Goal: Transaction & Acquisition: Purchase product/service

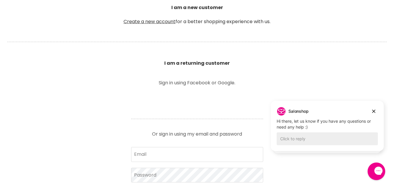
scroll to position [160, 0]
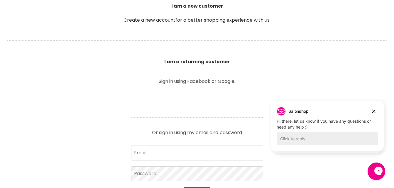
click at [161, 161] on form "Email Password Sign in I forgot my password" at bounding box center [197, 181] width 132 height 71
click at [154, 156] on input "Email" at bounding box center [197, 153] width 132 height 15
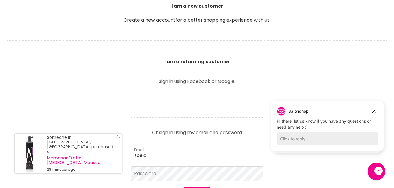
type input "zoejadehairdesign@outlook.com"
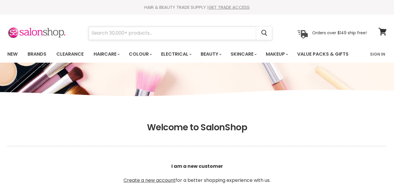
click at [136, 32] on input "Search" at bounding box center [173, 32] width 168 height 13
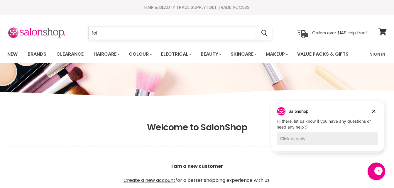
click at [136, 32] on input "foi" at bounding box center [173, 32] width 168 height 13
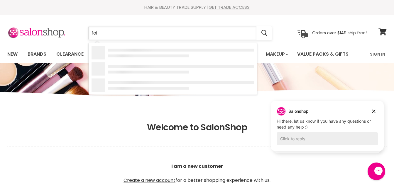
type input "foil"
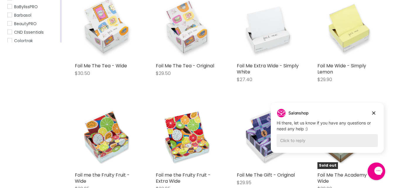
scroll to position [140, 0]
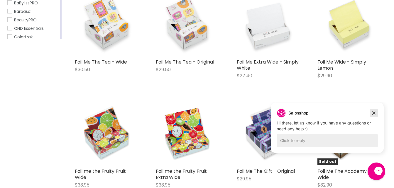
click at [374, 113] on icon "Dismiss campaign" at bounding box center [373, 113] width 3 height 3
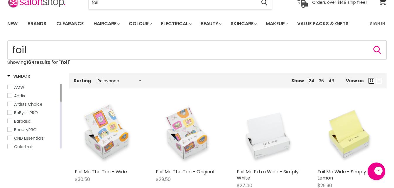
scroll to position [19, 0]
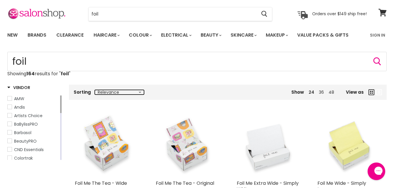
click at [136, 94] on select "Relevance Best Selling Lowest Price Highest Price Alphabetically, A-Z Alphabeti…" at bounding box center [119, 92] width 49 height 5
select select "price-ascending"
click at [95, 90] on select "Relevance Best Selling Lowest Price Highest Price Alphabetically, A-Z Alphabeti…" at bounding box center [119, 92] width 49 height 5
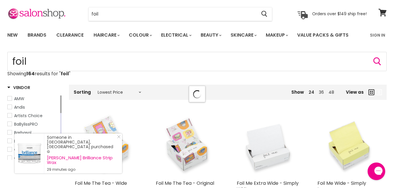
select select "price-ascending"
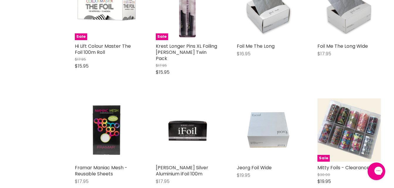
scroll to position [521, 0]
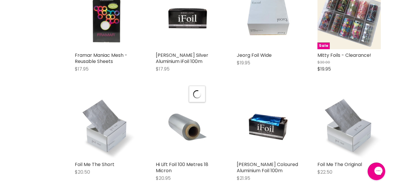
scroll to position [629, 0]
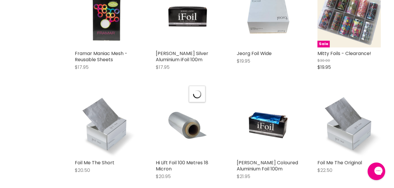
select select "price-ascending"
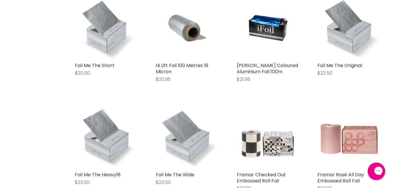
scroll to position [729, 0]
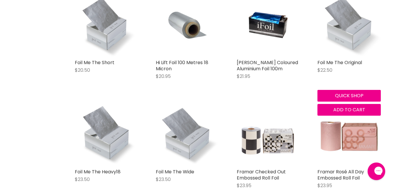
click at [353, 36] on img "Main content" at bounding box center [348, 24] width 63 height 63
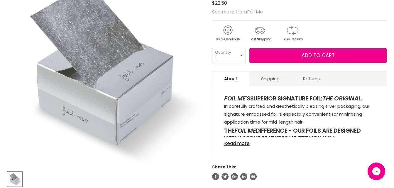
click at [242, 57] on select "1 2 3 4 5 6 7 8 9 10+" at bounding box center [229, 55] width 34 height 15
select select "2"
click at [212, 48] on select "1 2 3 4 5 6 7 8 9 10+" at bounding box center [229, 55] width 34 height 15
type input "2"
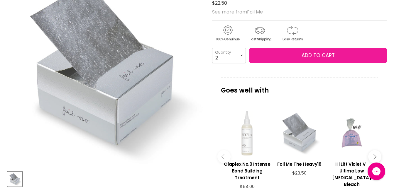
click at [282, 52] on button "Add to cart" at bounding box center [317, 55] width 137 height 15
click at [339, 52] on button "Add to cart" at bounding box center [317, 55] width 137 height 15
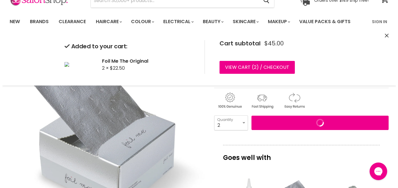
scroll to position [34, 0]
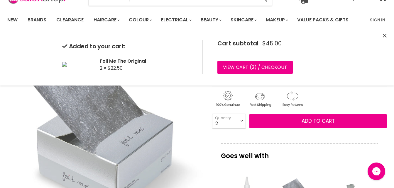
click at [383, 35] on icon "Close" at bounding box center [384, 36] width 4 height 4
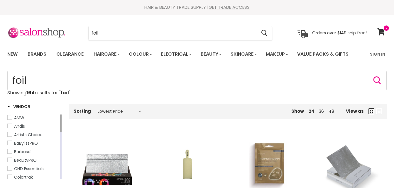
select select "price-ascending"
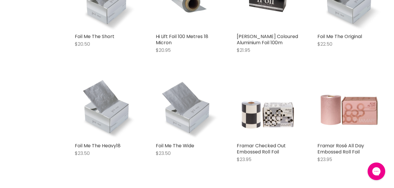
scroll to position [762, 0]
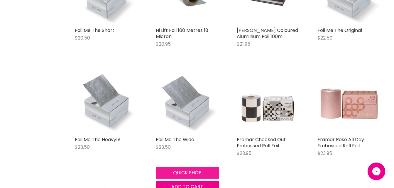
click at [190, 167] on button "Quick shop" at bounding box center [187, 173] width 63 height 12
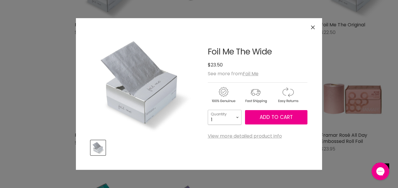
click at [236, 114] on select "1 2 3 4 5 6 7 8 9 10+" at bounding box center [225, 117] width 34 height 15
select select "2"
click at [208, 110] on select "1 2 3 4 5 6 7 8 9 10+" at bounding box center [225, 117] width 34 height 15
type input "2"
click at [263, 113] on button "Add to cart" at bounding box center [276, 117] width 62 height 15
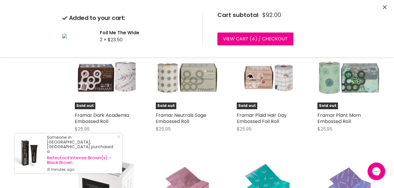
scroll to position [1239, 0]
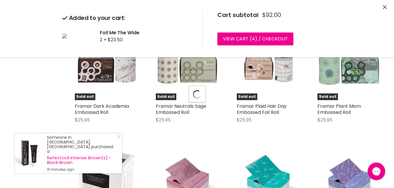
select select "price-ascending"
click at [384, 8] on icon "Close" at bounding box center [384, 7] width 4 height 4
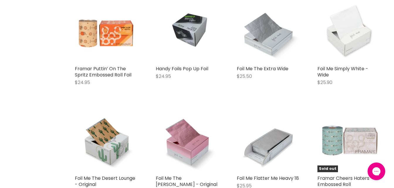
scroll to position [1100, 0]
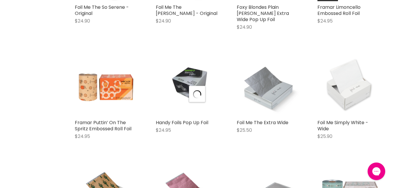
scroll to position [345, 0]
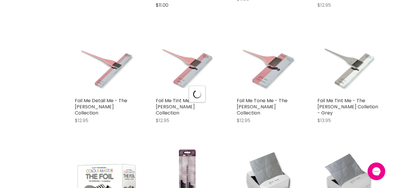
select select "price-ascending"
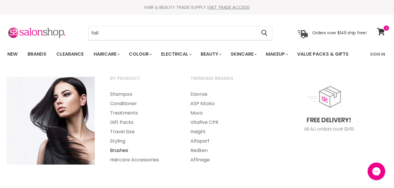
click at [116, 149] on link "Brushes" at bounding box center [142, 150] width 79 height 9
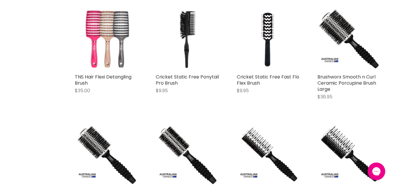
scroll to position [937, 0]
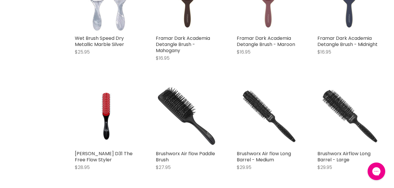
scroll to position [2620, 0]
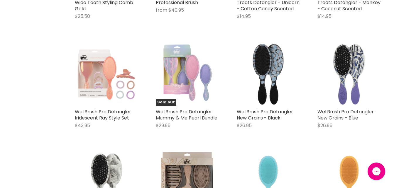
scroll to position [2897, 0]
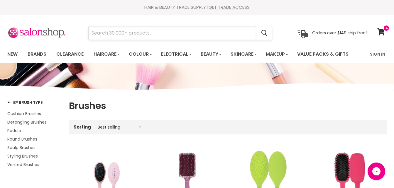
click at [154, 28] on input "Search" at bounding box center [173, 32] width 168 height 13
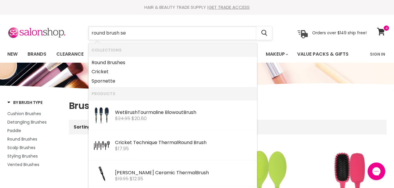
type input "round brush set"
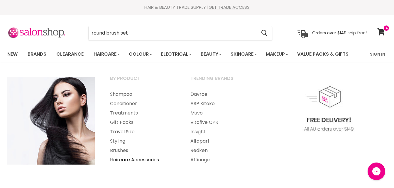
click at [128, 158] on link "Haircare Accessories" at bounding box center [142, 159] width 79 height 9
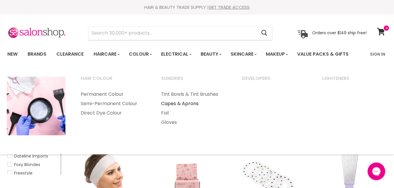
click at [173, 100] on link "Capes & Aprons" at bounding box center [193, 103] width 79 height 9
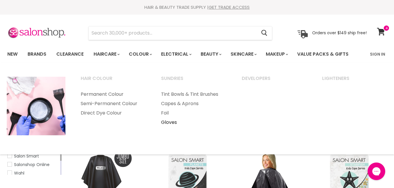
click at [165, 121] on link "Gloves" at bounding box center [193, 122] width 79 height 9
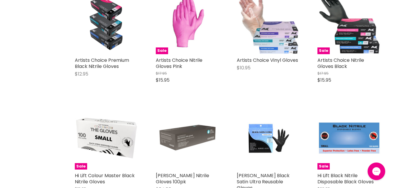
scroll to position [160, 0]
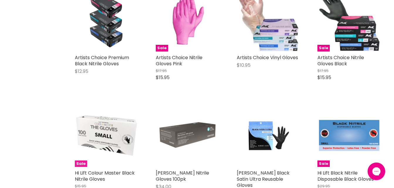
click at [114, 140] on img "Main content" at bounding box center [106, 135] width 63 height 63
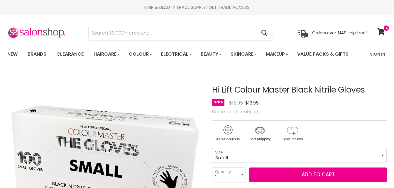
click at [272, 170] on button "Add to cart" at bounding box center [317, 175] width 137 height 15
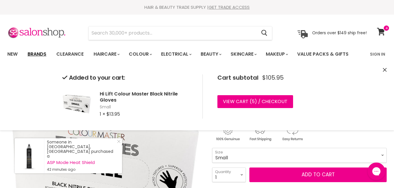
click at [40, 57] on link "Brands" at bounding box center [37, 54] width 28 height 12
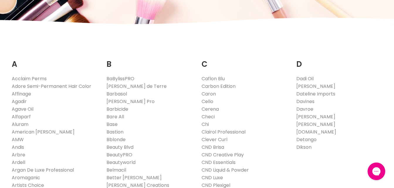
scroll to position [75, 0]
